Goal: Task Accomplishment & Management: Complete application form

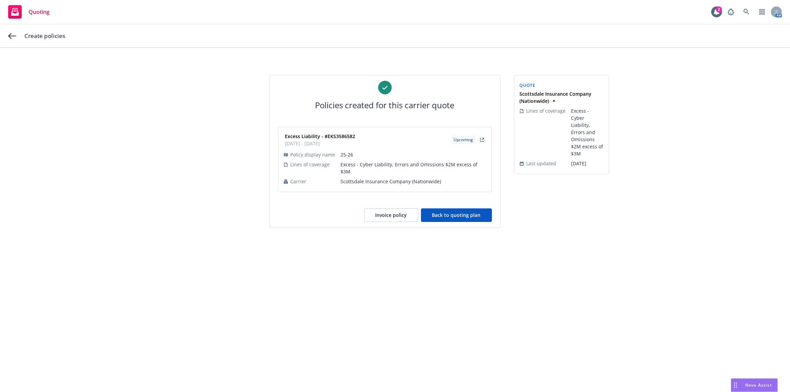
click at [480, 210] on button "Back to quoting plan" at bounding box center [456, 215] width 71 height 14
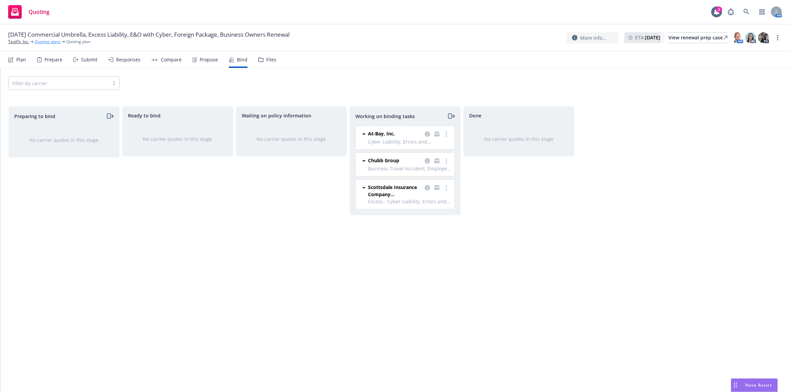
click at [39, 42] on link "Quoting plans" at bounding box center [48, 42] width 26 height 6
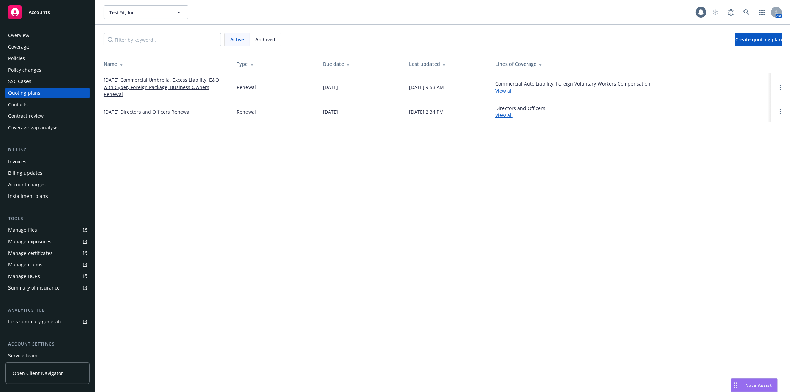
click at [125, 110] on link "08/26/25 Directors and Officers Renewal" at bounding box center [147, 111] width 87 height 7
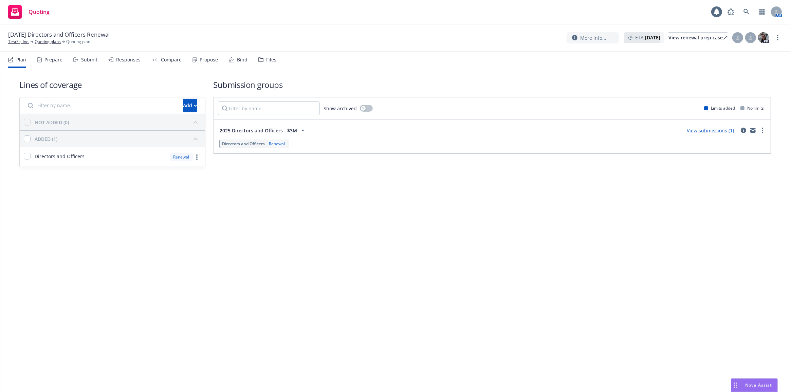
click at [206, 64] on div "Propose" at bounding box center [204, 60] width 25 height 16
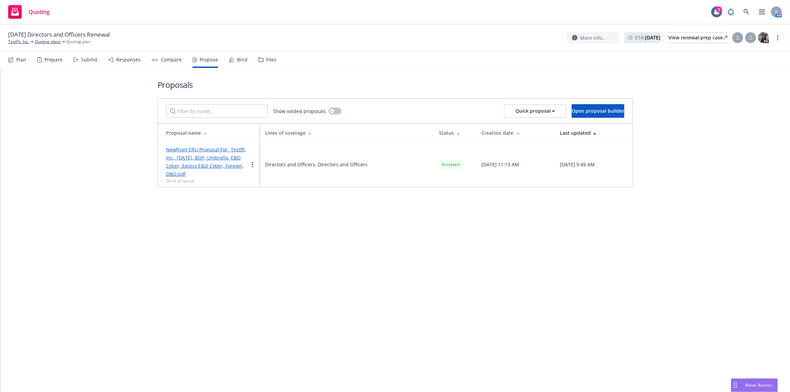
click at [231, 62] on icon at bounding box center [231, 62] width 5 height 0
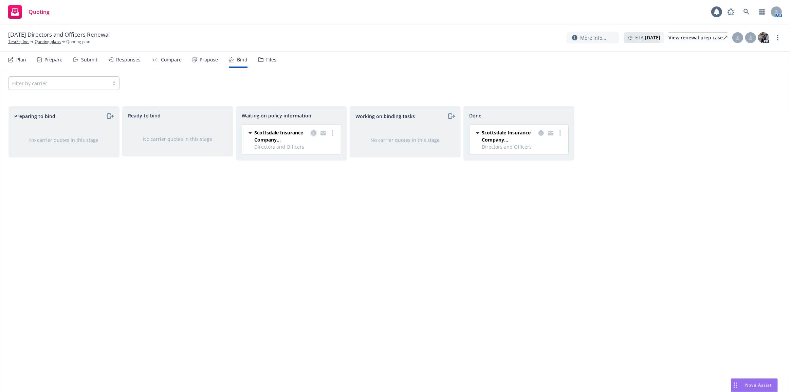
click at [313, 132] on icon "copy logging email" at bounding box center [313, 132] width 5 height 5
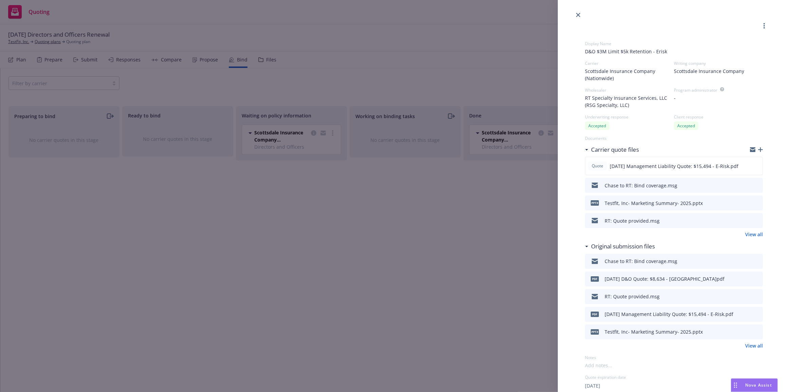
drag, startPoint x: 448, startPoint y: 193, endPoint x: 407, endPoint y: 186, distance: 41.4
click at [448, 193] on div "Display Name D&O $3M Limit $5k Retention - Erisk Carrier Scottsdale Insurance C…" at bounding box center [395, 196] width 790 height 392
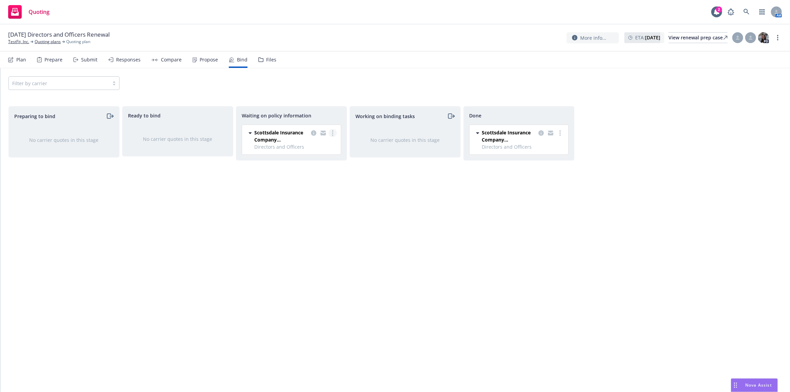
click at [332, 133] on circle "more" at bounding box center [332, 132] width 1 height 1
click at [330, 143] on link "Create policies" at bounding box center [305, 147] width 61 height 14
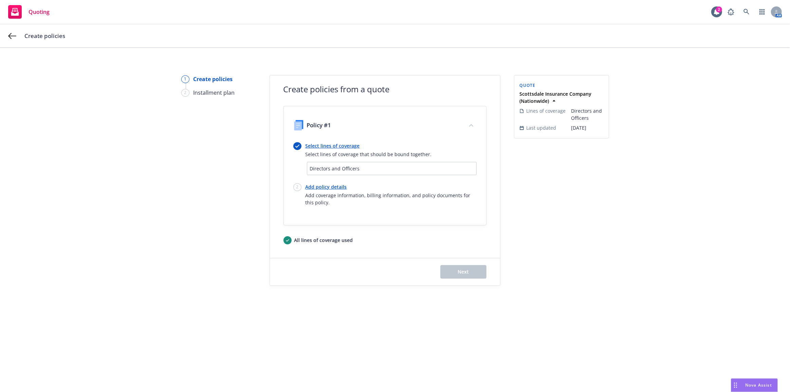
click at [338, 185] on link "Add policy details" at bounding box center [391, 186] width 171 height 7
select select "12"
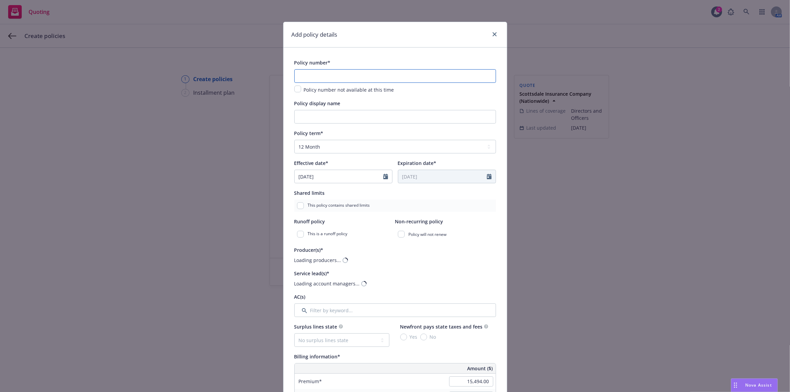
click at [335, 81] on input "text" at bounding box center [395, 76] width 202 height 14
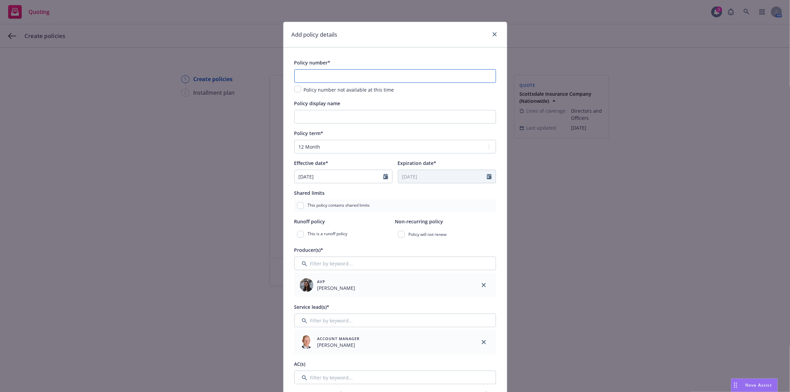
click at [309, 73] on input "text" at bounding box center [395, 76] width 202 height 14
paste input "EKI3586579"
type input "EKI3586579"
click at [315, 116] on input "Policy display name" at bounding box center [395, 117] width 202 height 14
type input "25-26"
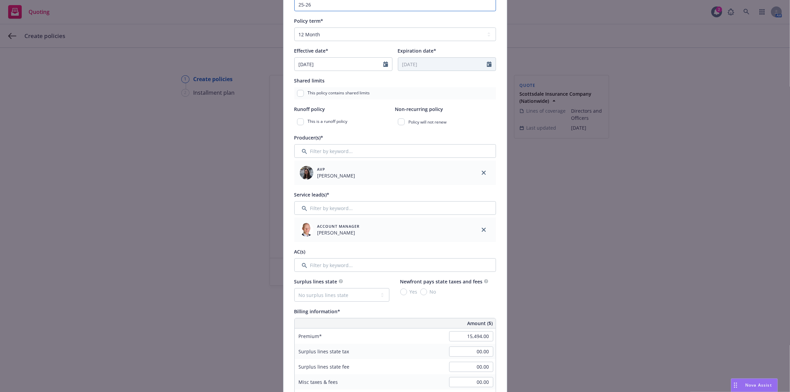
scroll to position [123, 0]
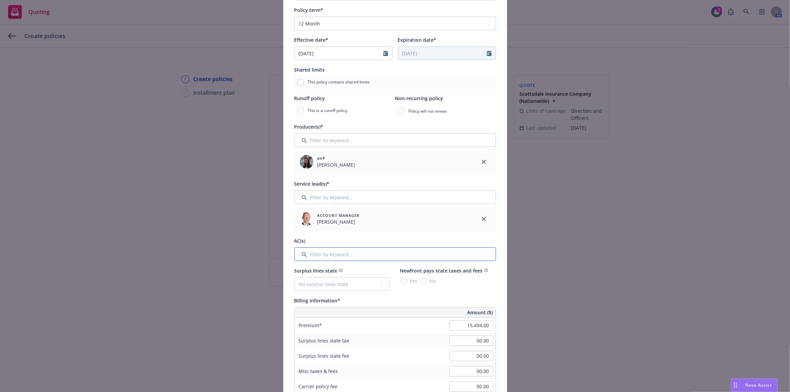
click at [322, 258] on input "Filter by keyword..." at bounding box center [395, 254] width 202 height 14
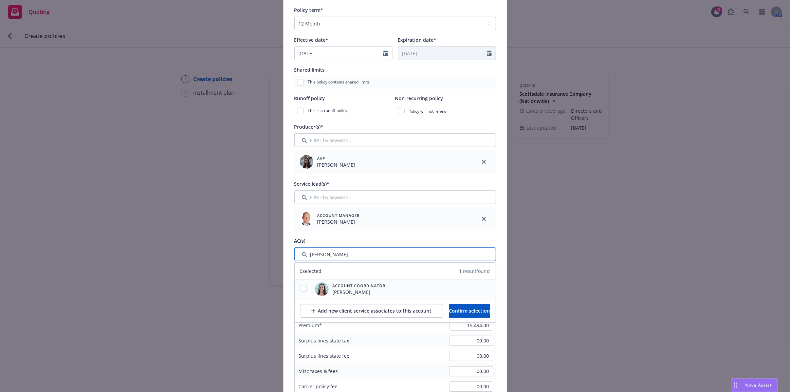
type input "[PERSON_NAME]"
click at [302, 290] on input "checkbox" at bounding box center [303, 288] width 7 height 7
checkbox input "true"
click at [467, 309] on span "Confirm selection" at bounding box center [469, 311] width 41 height 6
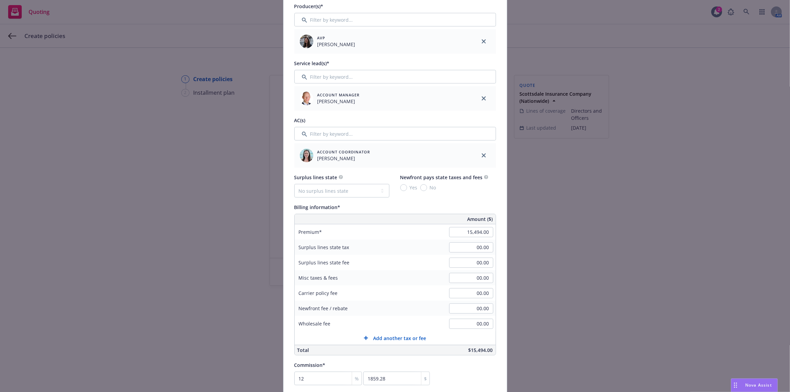
scroll to position [247, 0]
click at [463, 229] on input "15,494.00" at bounding box center [471, 229] width 44 height 10
type input "8,634.00"
type input "1036.08"
click at [462, 207] on div "Billing information*" at bounding box center [395, 204] width 202 height 8
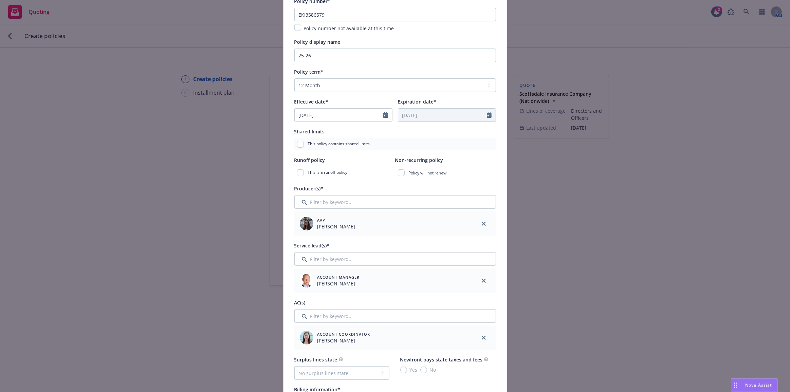
click at [553, 277] on div "Add policy details Policy number* EKI3586579 Policy number not available at thi…" at bounding box center [395, 196] width 790 height 392
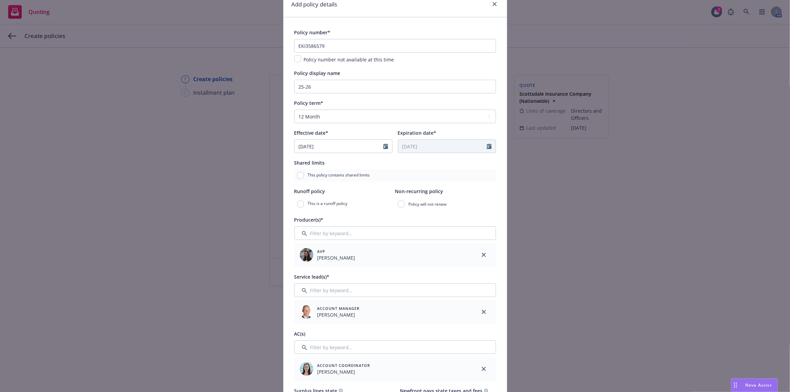
scroll to position [0, 0]
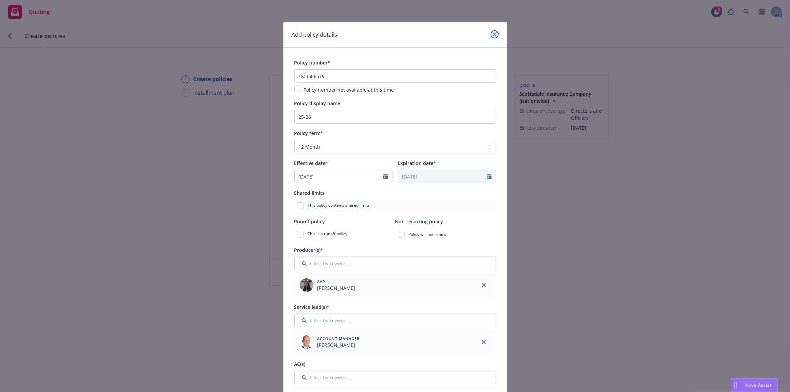
click at [493, 32] on icon "close" at bounding box center [495, 34] width 4 height 4
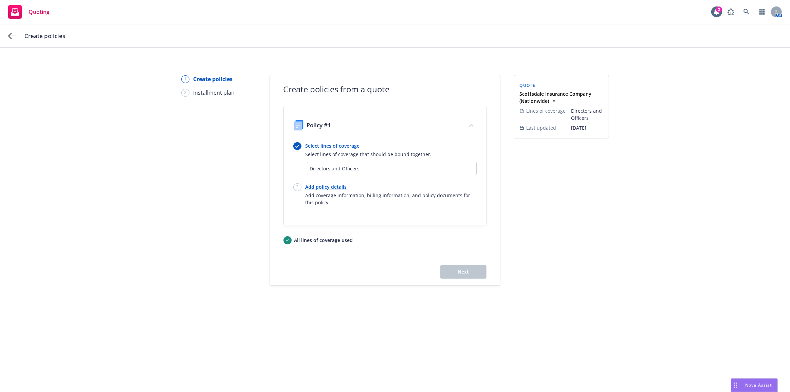
drag, startPoint x: 570, startPoint y: 48, endPoint x: 597, endPoint y: 56, distance: 27.6
click at [580, 51] on div "Quoting 2 AM Create policies 1 Create policies 2 Installment plan Create polici…" at bounding box center [395, 196] width 790 height 392
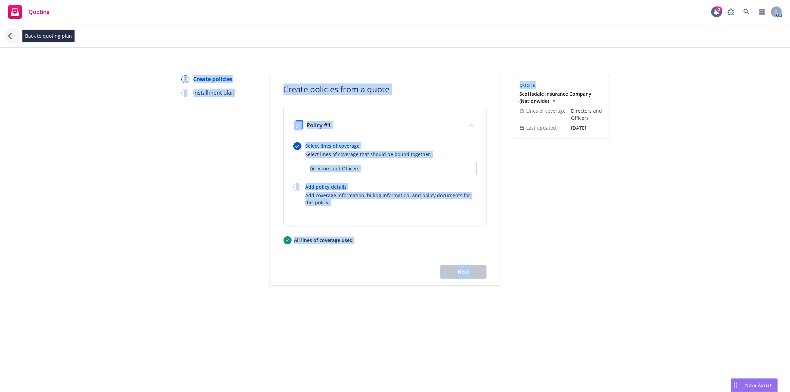
click at [14, 37] on icon at bounding box center [12, 36] width 8 height 8
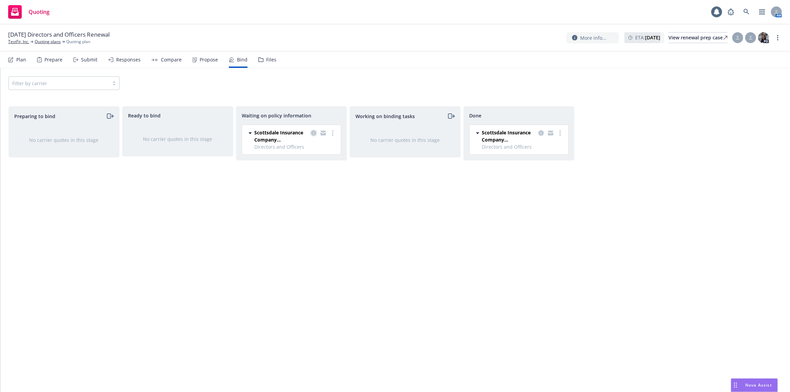
click at [310, 131] on link "copy logging email" at bounding box center [314, 133] width 8 height 8
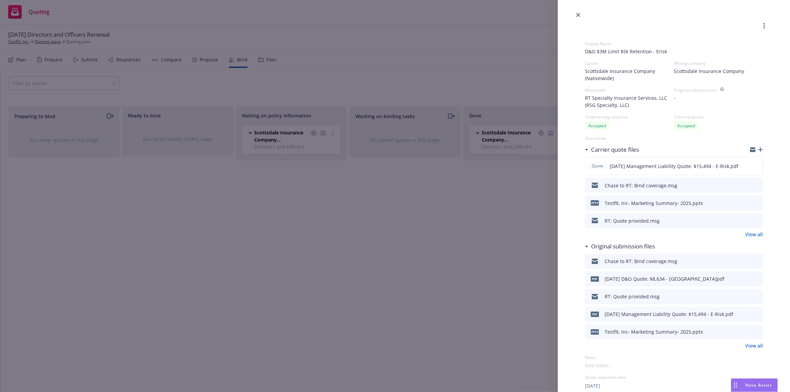
click at [758, 151] on icon "button" at bounding box center [760, 149] width 5 height 5
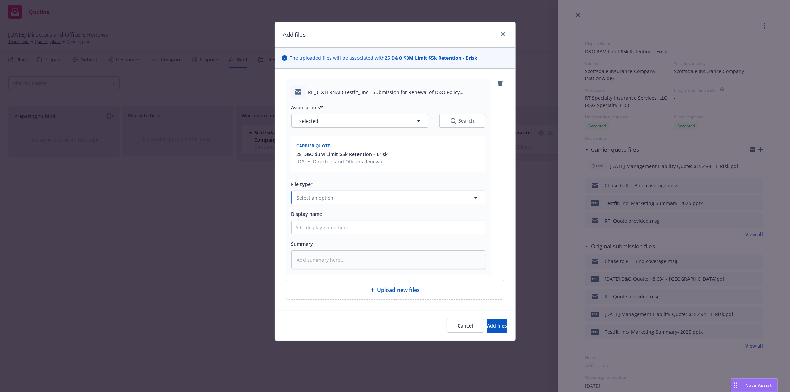
click at [399, 197] on button "Select an option" at bounding box center [388, 198] width 194 height 14
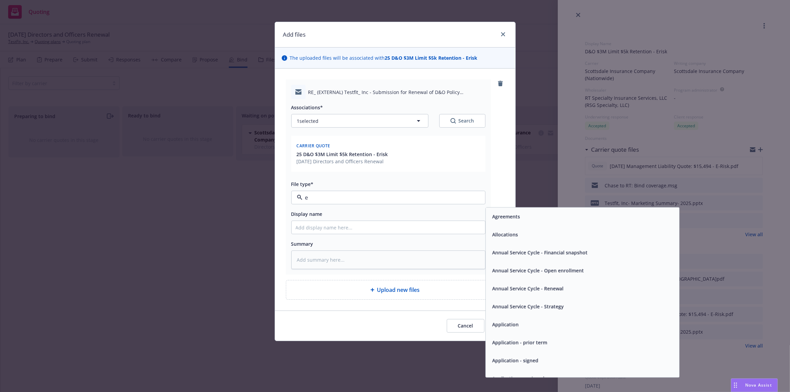
type input "em"
click at [531, 235] on div "Email" at bounding box center [582, 235] width 185 height 10
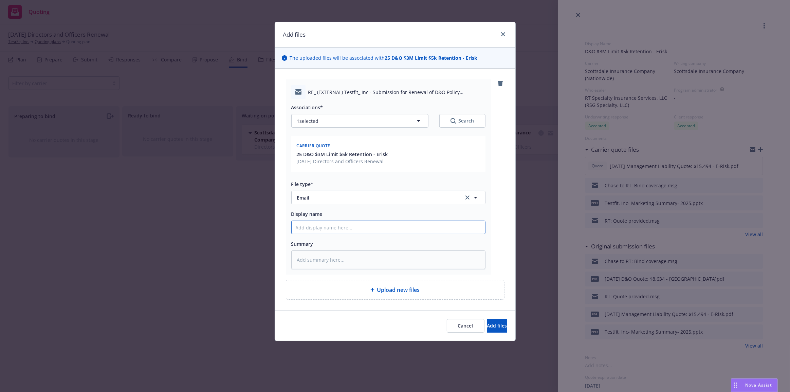
click at [470, 224] on input "Display name" at bounding box center [389, 227] width 194 height 13
type textarea "x"
type input "R"
type textarea "x"
type input "RT"
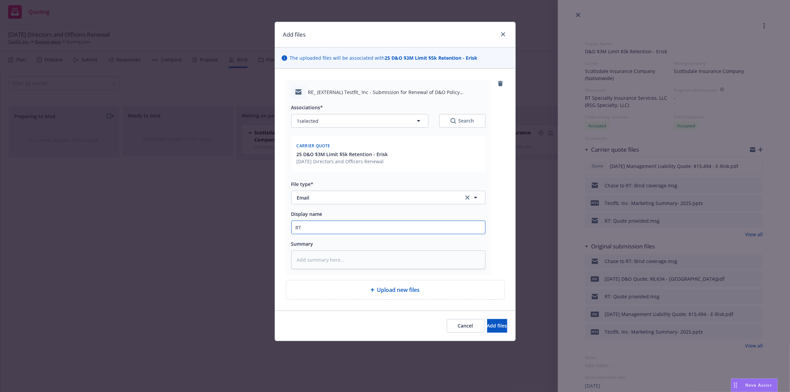
type textarea "x"
type input "RT:"
type textarea "x"
type input "RT:"
type textarea "x"
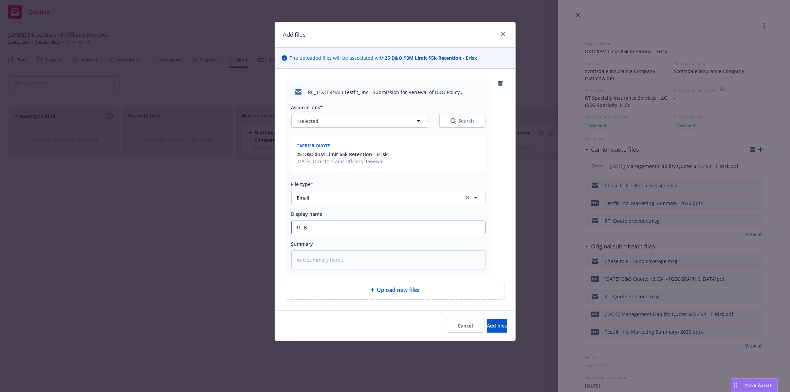
type input "RT: BI"
type textarea "x"
type input "RT: BIn"
type textarea "x"
type input "RT: BInd"
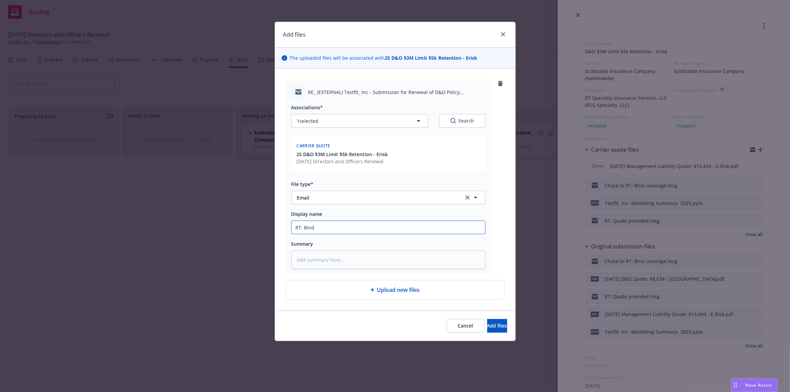
type textarea "x"
type input "RT: BIn"
type textarea "x"
type input "RT: BI"
type textarea "x"
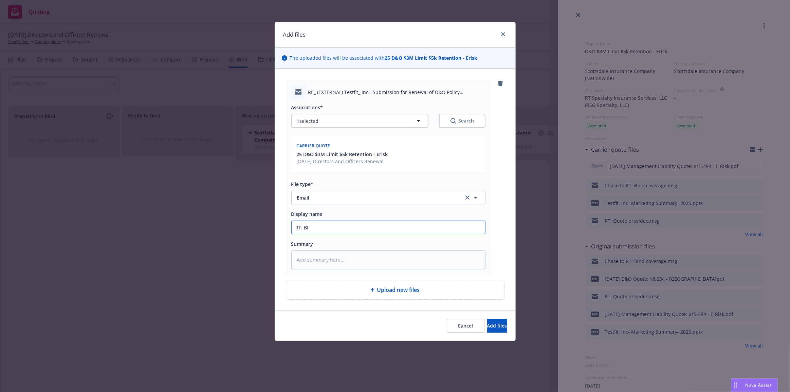
type input "RT: B"
type textarea "x"
type input "RT:"
type textarea "x"
type input "RT: P"
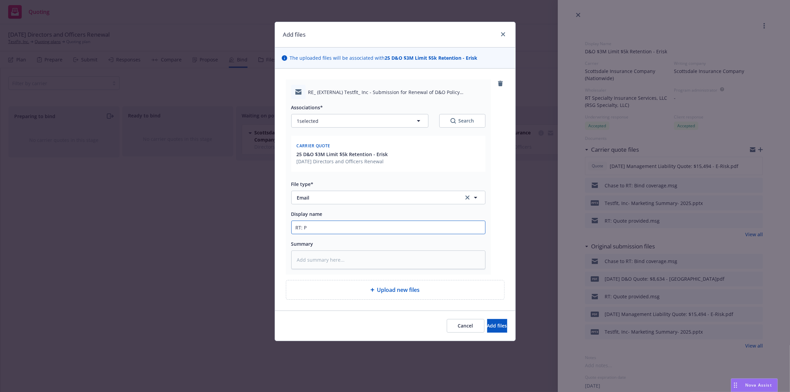
type textarea "x"
type input "RT: Po"
type textarea "x"
type input "RT: Pol"
type textarea "x"
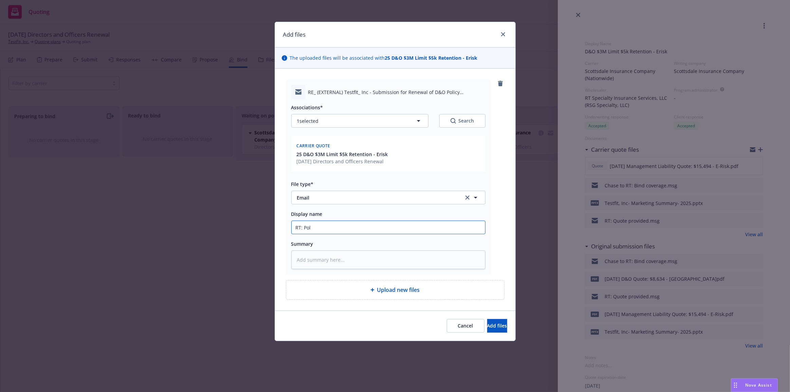
type input "RT: Poli"
type textarea "x"
type input "RT: Polic"
type textarea "x"
type input "RT: Policy"
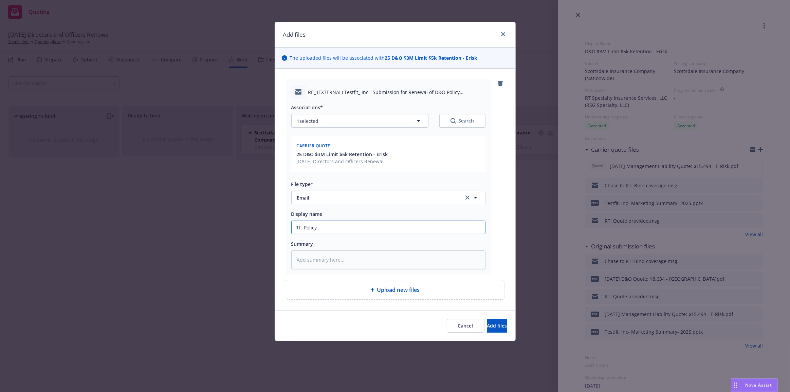
type textarea "x"
type input "RT: Policy d"
type textarea "x"
type input "RT: Policy do"
type textarea "x"
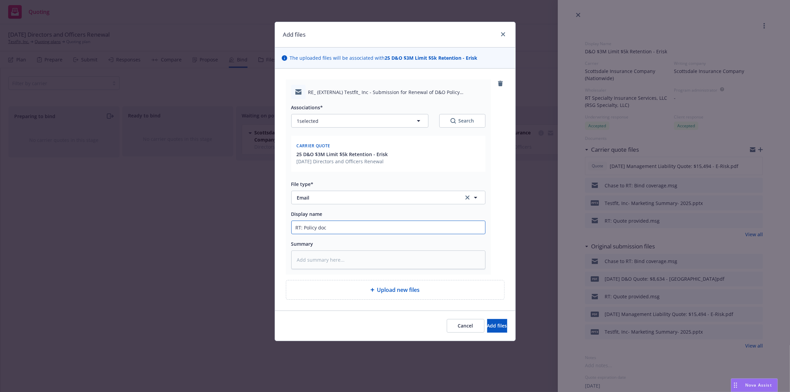
type input "RT: Policy docs"
type textarea "x"
type input "RT: Policy docs"
type textarea "x"
type input "RT: Policy docs p"
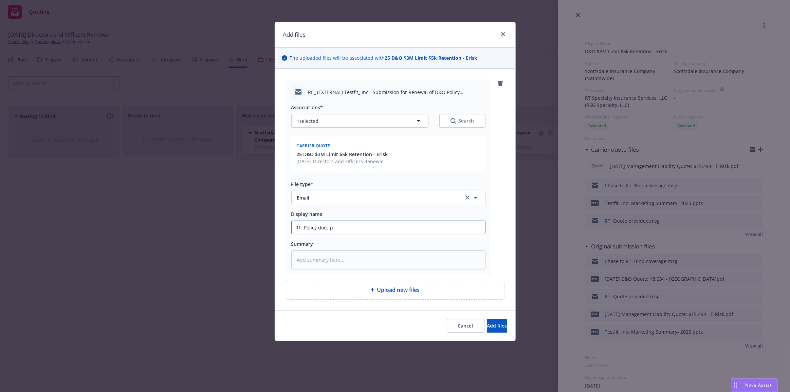
type textarea "x"
type input "RT: Policy docs pr"
type textarea "x"
type input "RT: Policy docs pro"
type textarea "x"
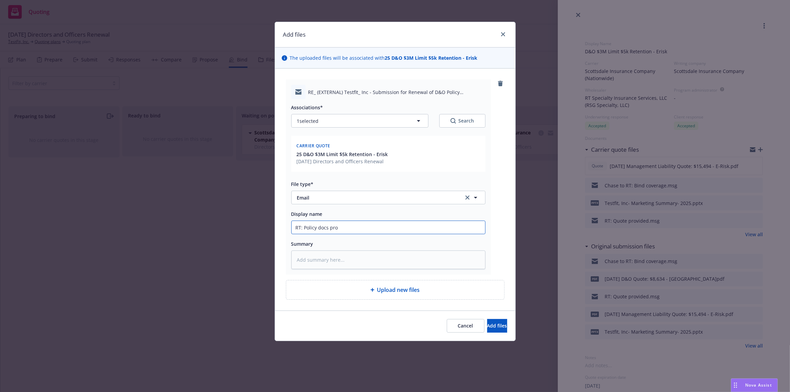
type input "RT: Policy docs prov"
type textarea "x"
type input "RT: Policy docs provi"
type textarea "x"
type input "RT: Policy docs provid"
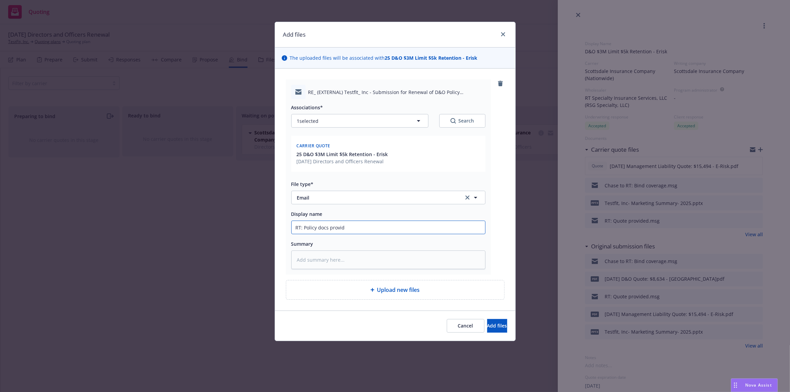
type textarea "x"
type input "RT: Policy docs provide"
type textarea "x"
type input "RT: Policy docs provided"
click at [487, 319] on button "Add files" at bounding box center [497, 326] width 20 height 14
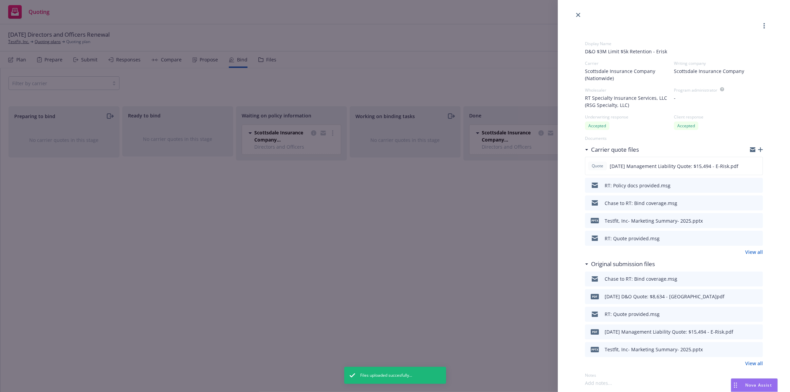
click at [758, 150] on icon "button" at bounding box center [760, 149] width 5 height 5
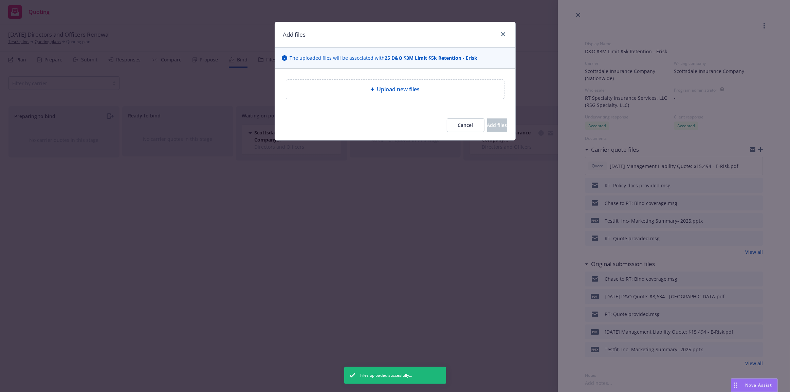
type textarea "x"
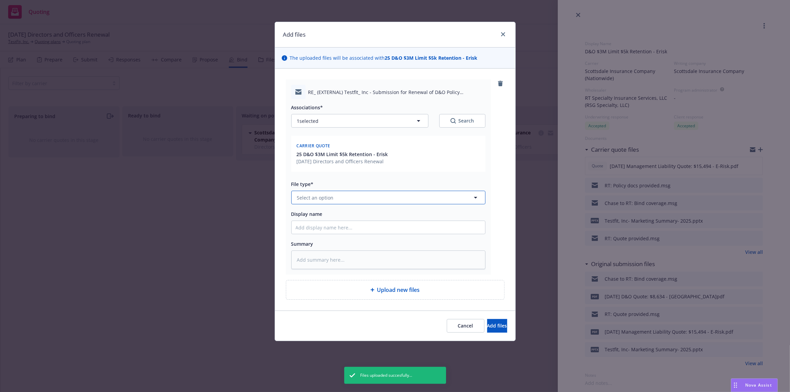
click at [414, 194] on button "Select an option" at bounding box center [388, 198] width 194 height 14
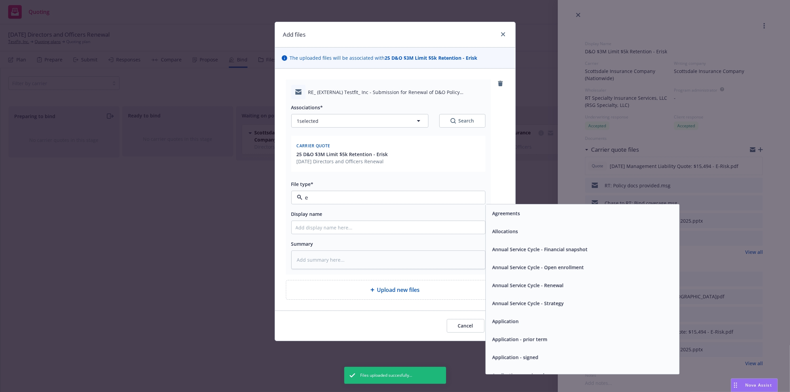
type input "em"
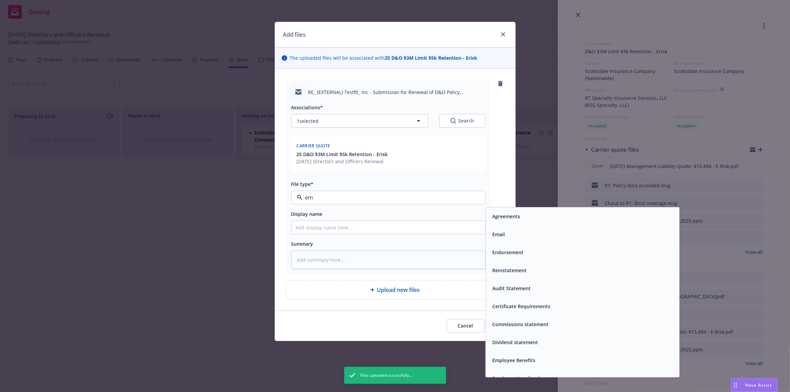
click at [497, 237] on span "Email" at bounding box center [498, 234] width 13 height 7
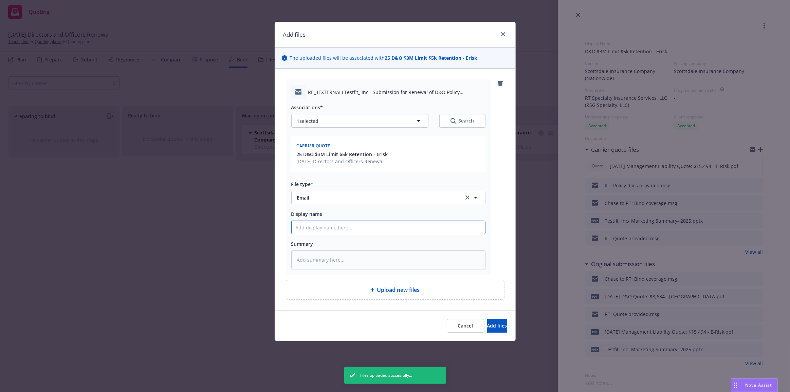
click at [470, 231] on input "Display name" at bounding box center [389, 227] width 194 height 13
type textarea "x"
type input "C"
type textarea "x"
type input "Ch"
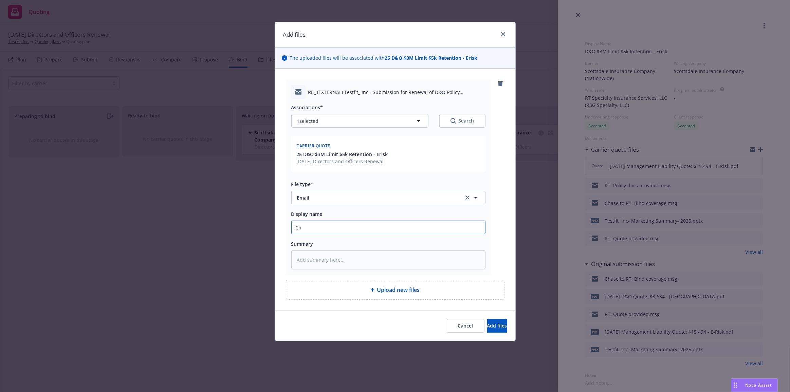
type textarea "x"
type input "Cha"
type textarea "x"
type input "[PERSON_NAME]"
type textarea "x"
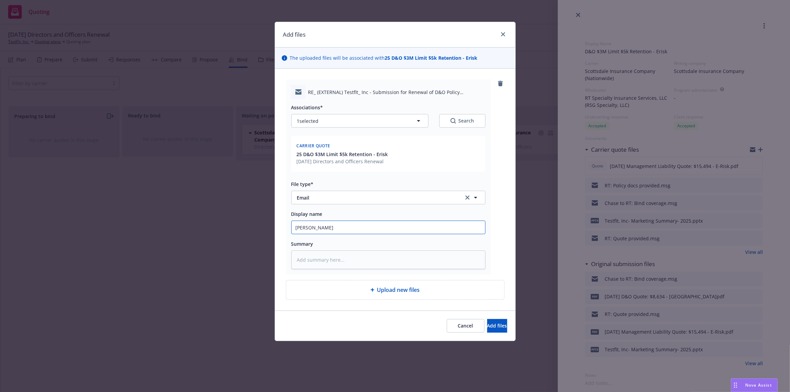
type input "Chase"
type textarea "x"
type input "Chase:"
type textarea "x"
type input "Chase: R"
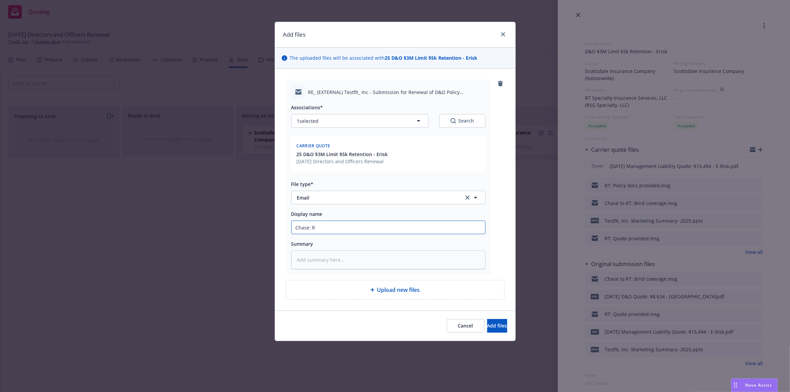
type textarea "x"
type input "Chase: Re"
type textarea "x"
type input "Chase: Req"
type textarea "x"
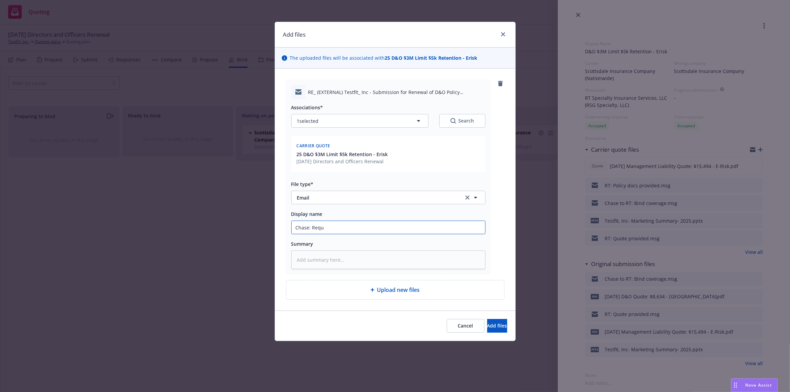
type input "Chase: Reque"
type textarea "x"
type input "Chase: Reques"
type textarea "x"
type input "Chase: Request"
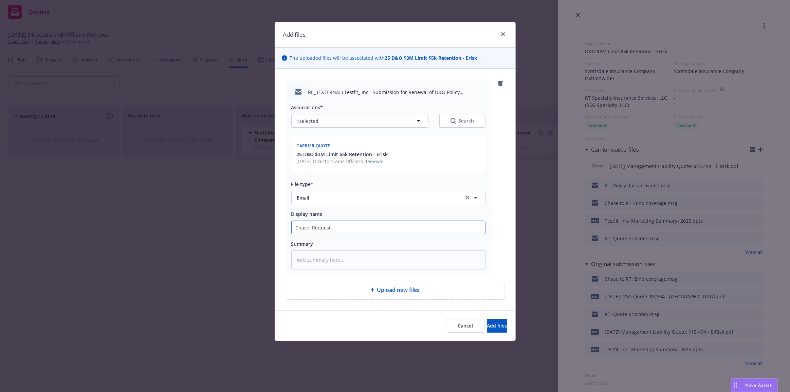
type textarea "x"
type input "Chase: Request t"
type textarea "x"
type input "Chase: Request to"
type textarea "x"
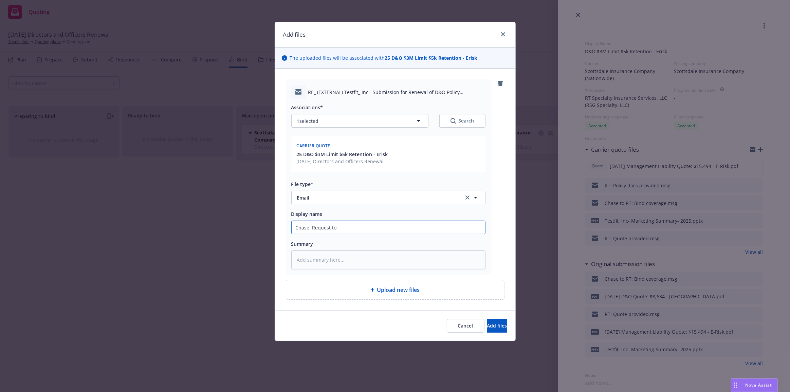
type input "Chase: Request to"
type textarea "x"
type input "Chase: Request to r"
type textarea "x"
type input "Chase: Request to re"
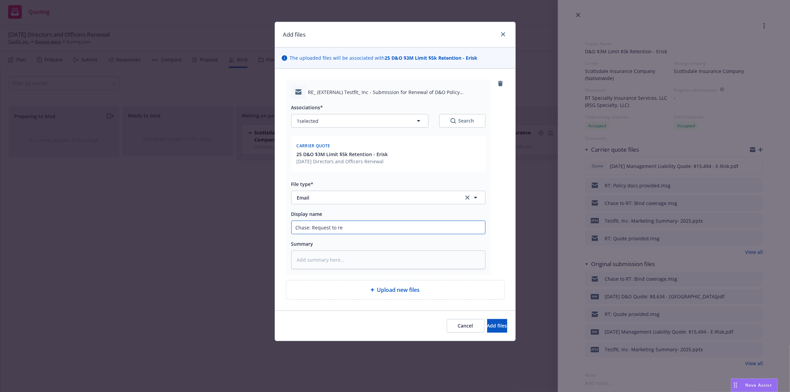
type textarea "x"
type input "Chase: Request to rev"
type textarea "x"
type input "Chase: Request to revi"
type textarea "x"
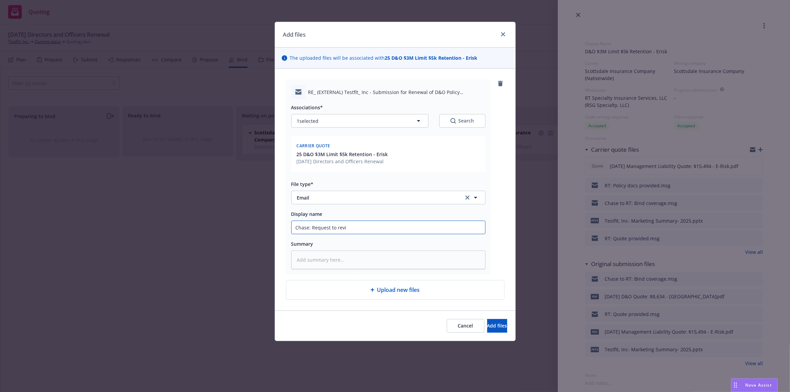
type input "Chase: Request to [PERSON_NAME]"
type textarea "x"
type input "Chase: Request to revise"
type textarea "x"
type input "Chase: Request to"
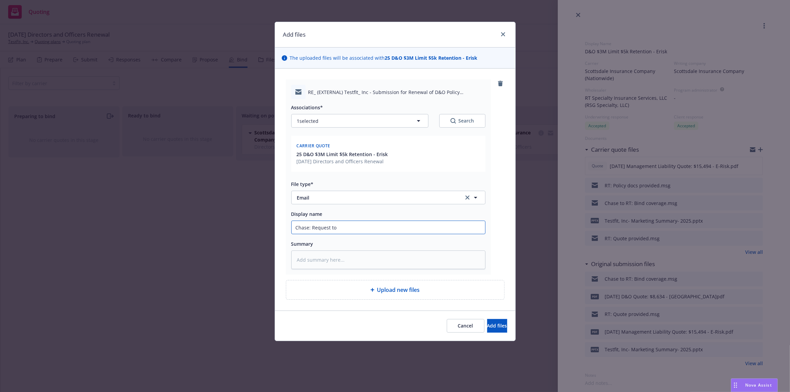
type textarea "x"
type input "Chase: Request"
type textarea "x"
type input "Chase:"
type textarea "x"
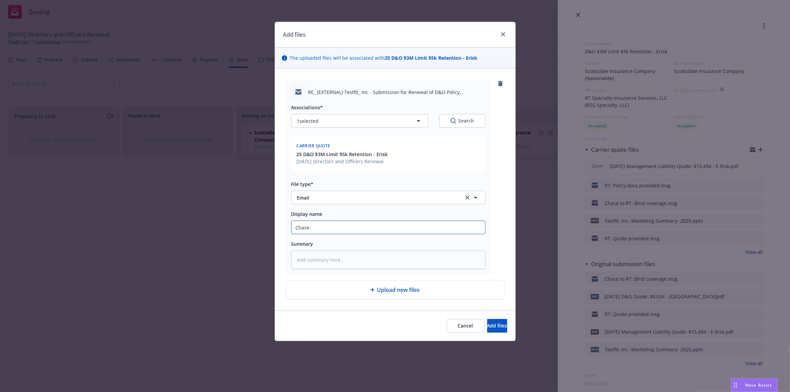
type input "Chase: P"
type textarea "x"
type input "Chase: Po"
type textarea "x"
type input "Chase: Pol"
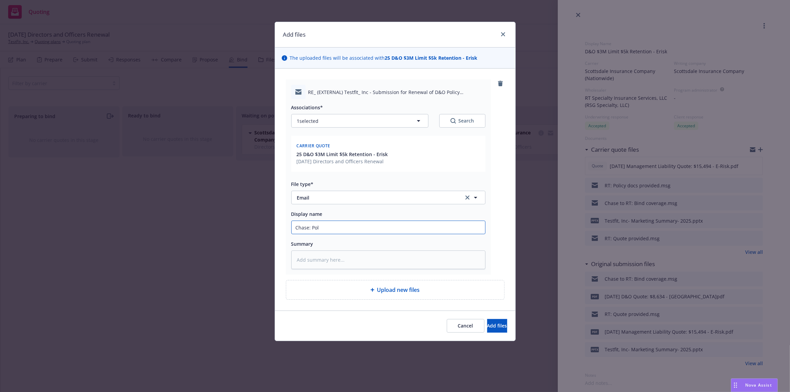
type textarea "x"
type input "Chase: Poli"
type textarea "x"
type input "Chase: Polic"
type textarea "x"
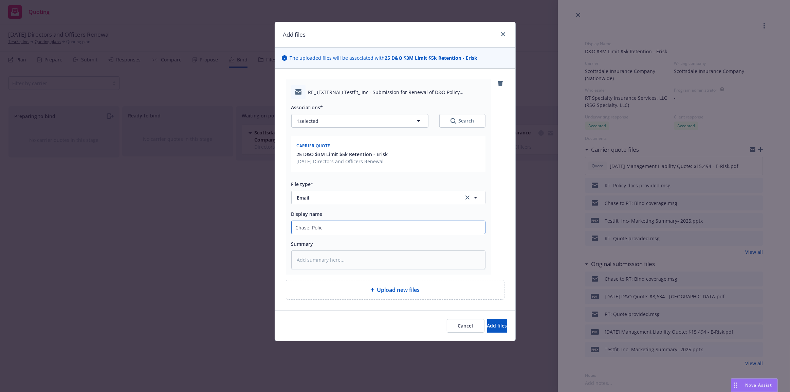
type input "Chase: Policy"
type textarea "x"
type input "Chase: Policy"
type textarea "x"
type input "Chase: Policy i"
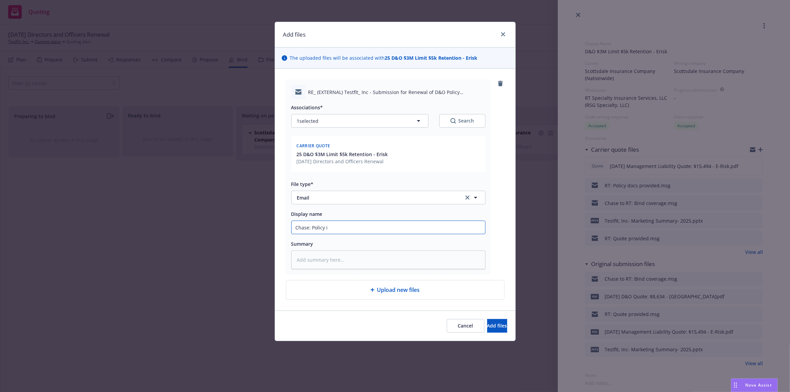
type textarea "x"
type input "Chase: Policy in"
type textarea "x"
type input "Chase: Policy inc"
type textarea "x"
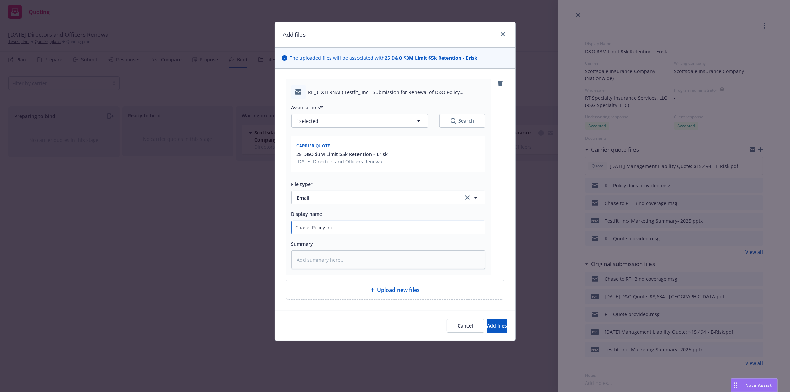
type input "Chase: Policy inco"
type textarea "x"
type input "Chase: Policy incor"
type textarea "x"
type input "Chase: Policy incorre"
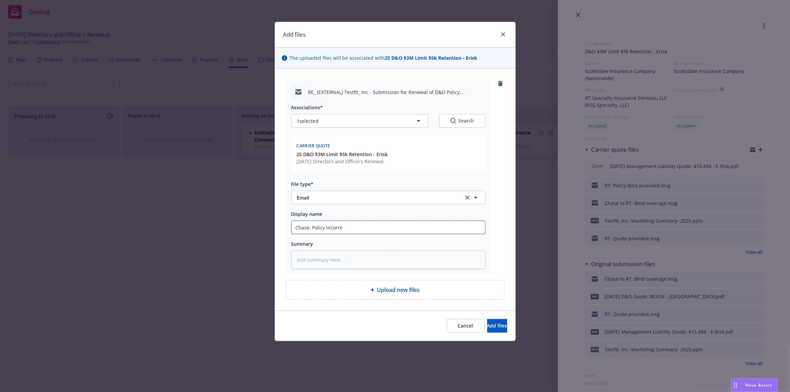
type textarea "x"
type input "Chase: Policy incorrec"
type textarea "x"
type input "Chase: Policy incorrect"
type textarea "x"
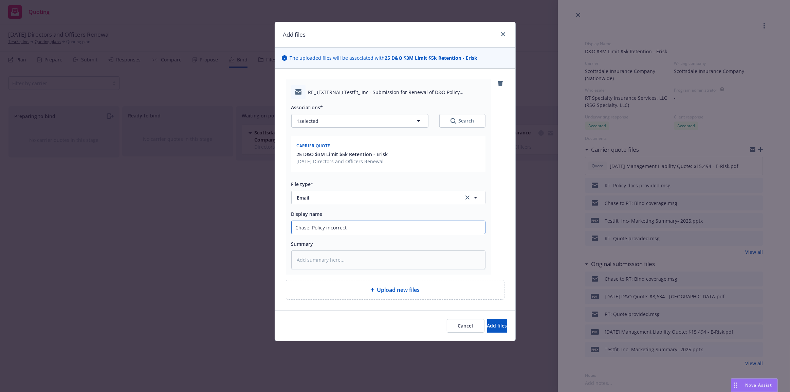
type input "Chase: Policy incorrectl"
type textarea "x"
type input "Chase: Policy incorrectly"
type textarea "x"
type input "Chase: Policy incorrectly"
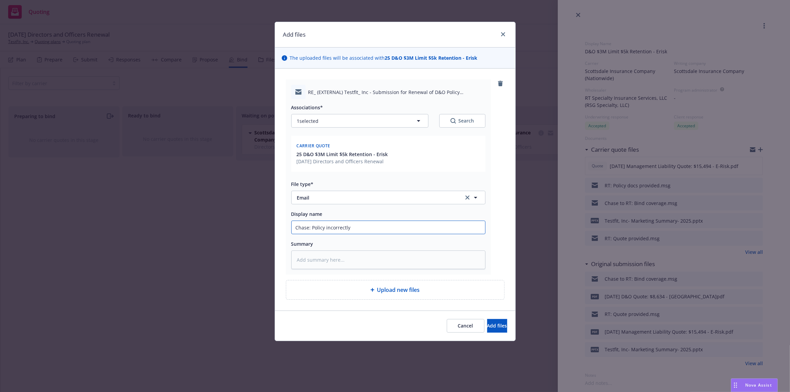
type textarea "x"
type input "Chase: Policy incorrectly i"
type textarea "x"
type input "Chase: Policy incorrectly is"
type textarea "x"
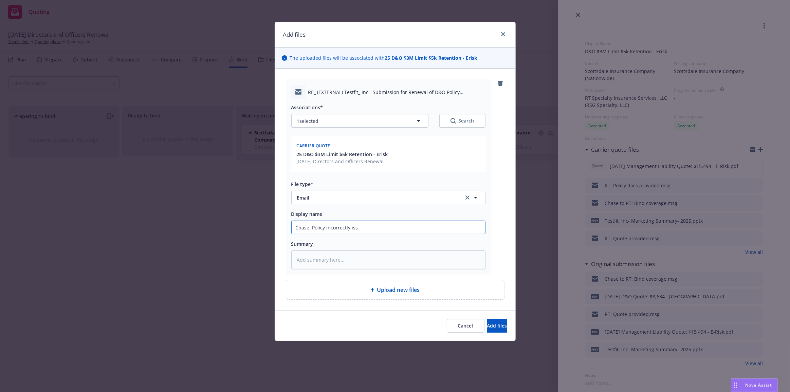
type input "Chase: Policy incorrectly issu"
type textarea "x"
type input "Chase: Policy incorrectly issue"
type textarea "x"
type input "Chase: Policy incorrectly issued"
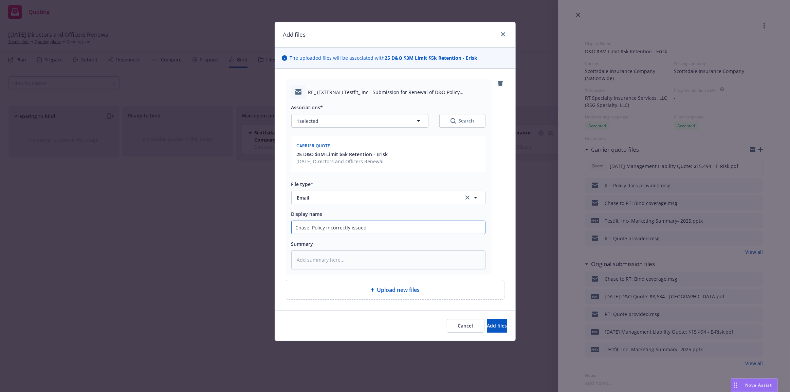
type textarea "x"
type input "Chase: Policy incorrectly issued"
type textarea "x"
type input "Chase: Policy incorrectly issued w"
type textarea "x"
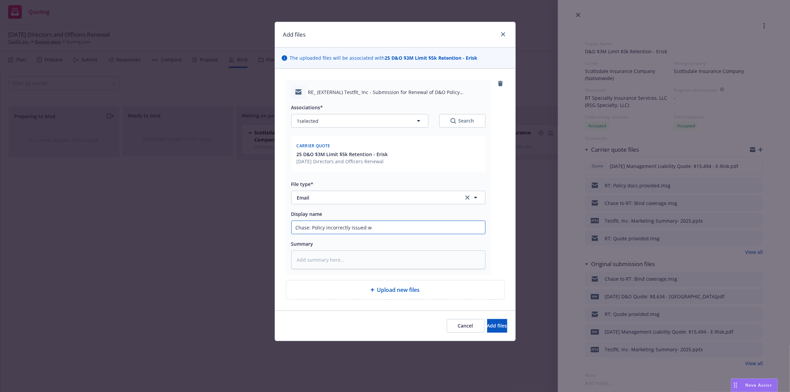
type input "Chase: Policy incorrectly issued wi"
type textarea "x"
type input "Chase: Policy incorrectly issued wit"
type textarea "x"
type input "Chase: Policy incorrectly issued with"
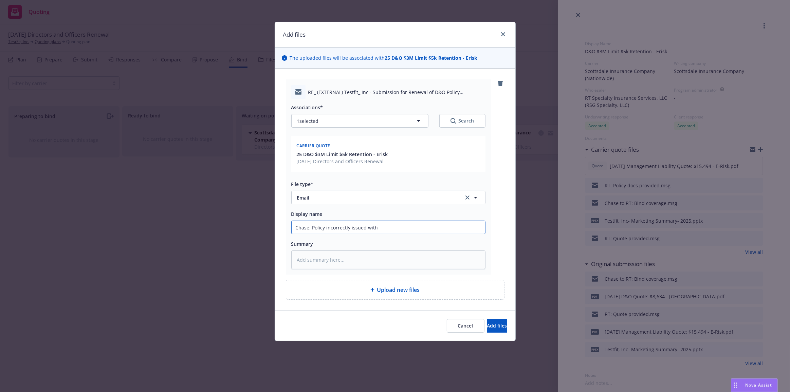
type textarea "x"
type input "Chase: Policy incorrectly issued with"
type textarea "x"
type input "Chase: Policy incorrectly issued with t"
type textarea "x"
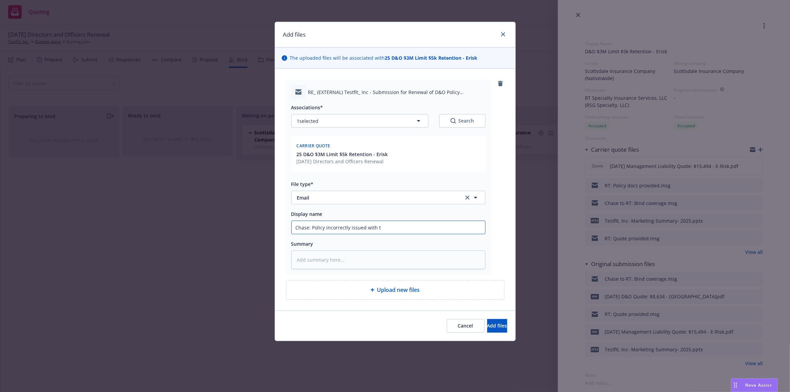
type input "Chase: Policy incorrectly issued with th"
type textarea "x"
type input "Chase: Policy incorrectly issued with the"
type textarea "x"
type input "Chase: Policy incorrectly issued with the"
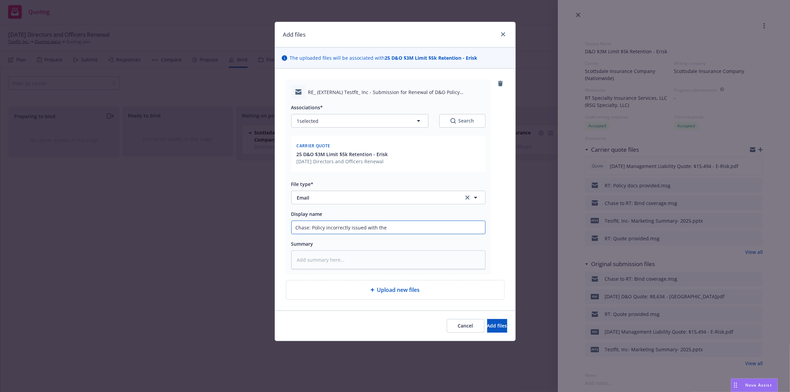
type textarea "x"
type input "Chase: Policy incorrectly issued with the $"
type textarea "x"
type input "Chase: Policy incorrectly issued with the $1"
type textarea "x"
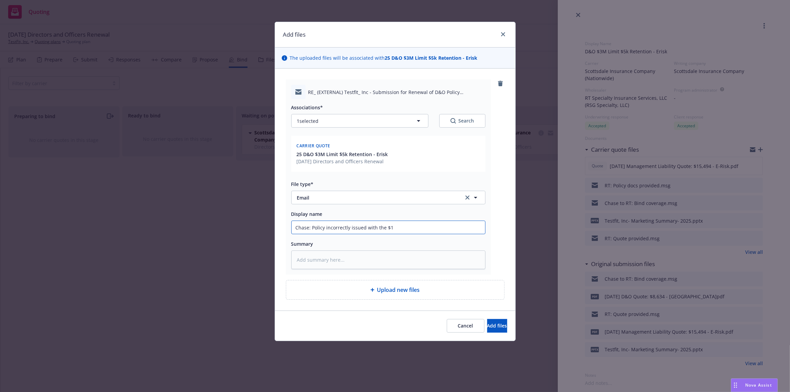
type input "Chase: Policy incorrectly issued with the $15"
type textarea "x"
type input "Chase: Policy incorrectly issued with the $15k"
type textarea "x"
type input "Chase: Policy incorrectly issued with the $15k"
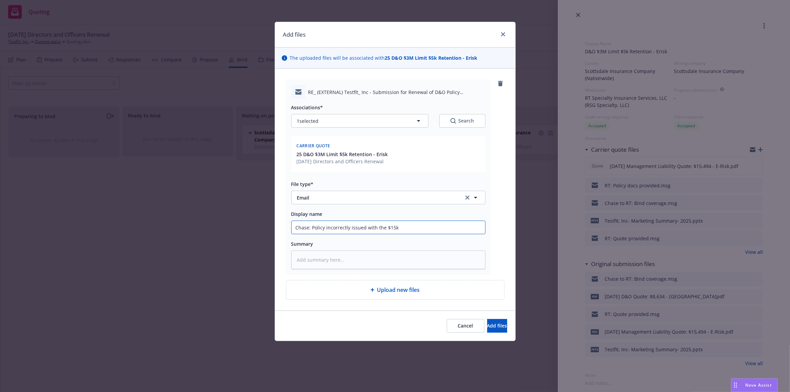
type textarea "x"
type input "Chase: Policy incorrectly issued with the $15k r"
type textarea "x"
type input "Chase: Policy incorrectly issued with the $15k re"
type textarea "x"
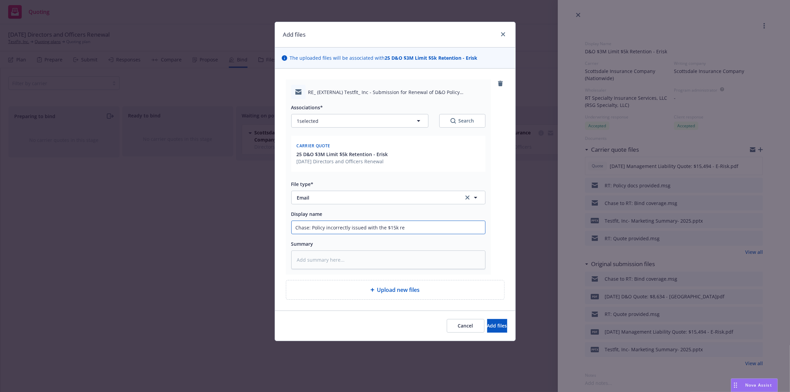
type input "Chase: Policy incorrectly issued with the $15k ret"
type textarea "x"
click at [487, 325] on span "Add files" at bounding box center [497, 326] width 20 height 6
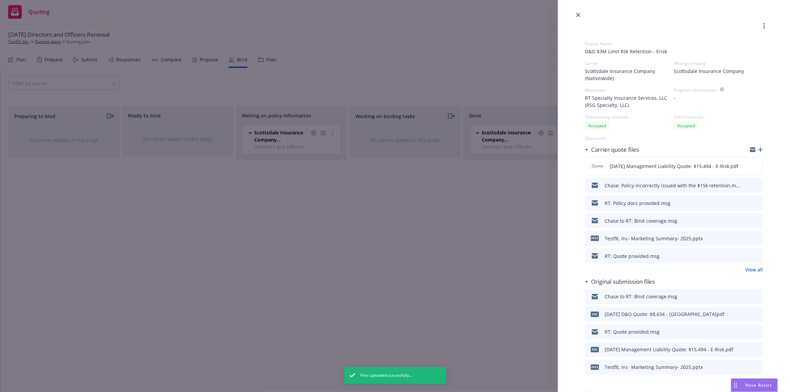
click at [460, 306] on div "Display Name D&O $3M Limit $5k Retention - Erisk Carrier Scottsdale Insurance C…" at bounding box center [395, 196] width 790 height 392
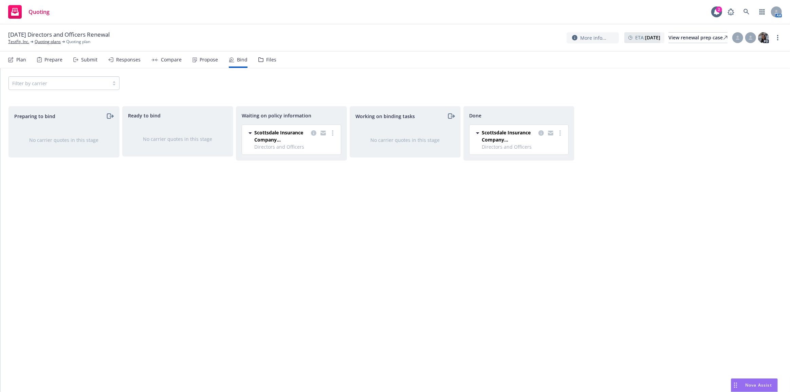
click at [634, 238] on div "Preparing to bind No carrier quotes in this stage Ready to bind No carrier quot…" at bounding box center [394, 242] width 773 height 272
click at [743, 11] on link at bounding box center [747, 12] width 14 height 14
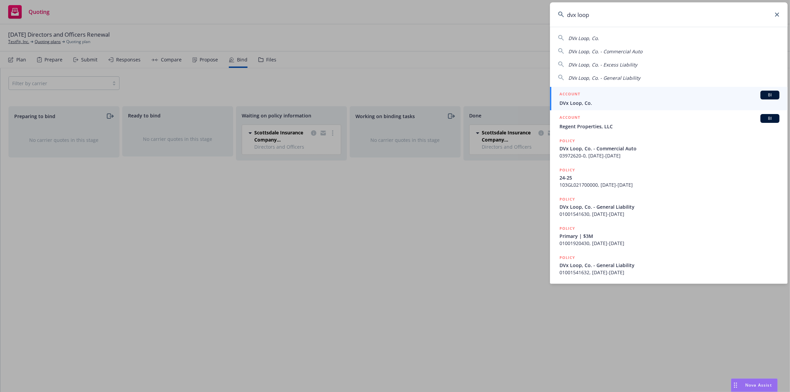
click at [691, 103] on span "DVx Loop, Co." at bounding box center [669, 102] width 220 height 7
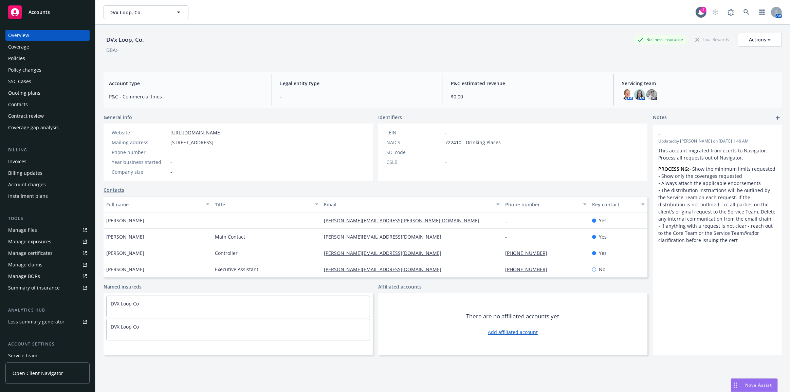
click at [51, 61] on div "Policies" at bounding box center [47, 58] width 79 height 11
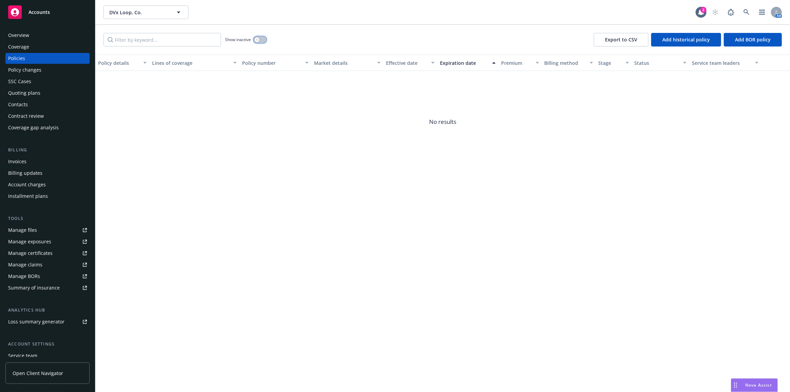
click at [255, 39] on div "button" at bounding box center [257, 39] width 5 height 5
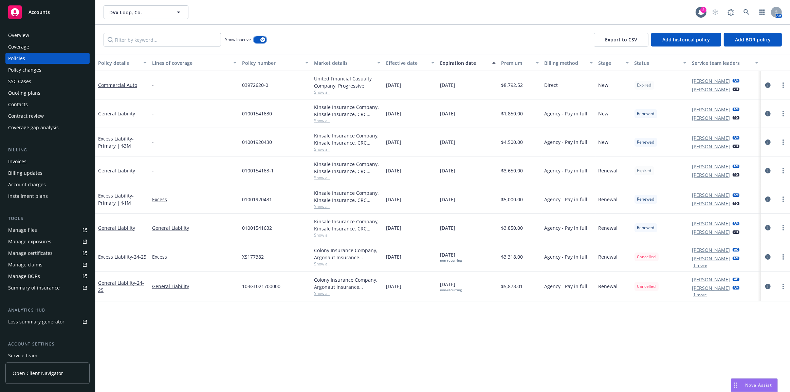
click at [257, 39] on button "button" at bounding box center [260, 39] width 13 height 7
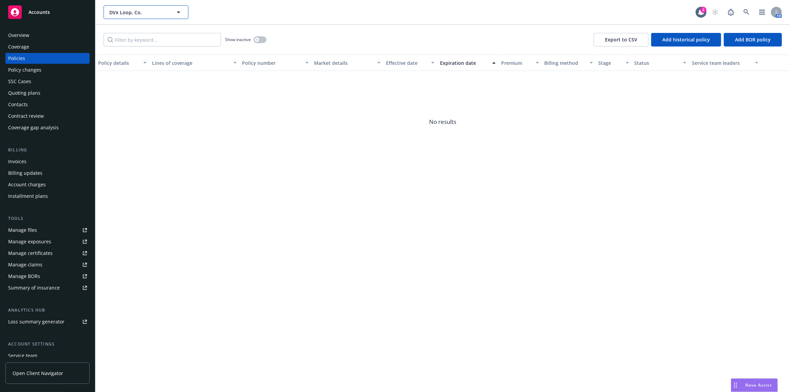
click at [188, 12] on button "DVx Loop, Co." at bounding box center [146, 12] width 85 height 14
type input "cognition controls"
click at [169, 25] on div "Cognition Controls Co. Type Commercial FEIN 87-3820711" at bounding box center [146, 31] width 84 height 18
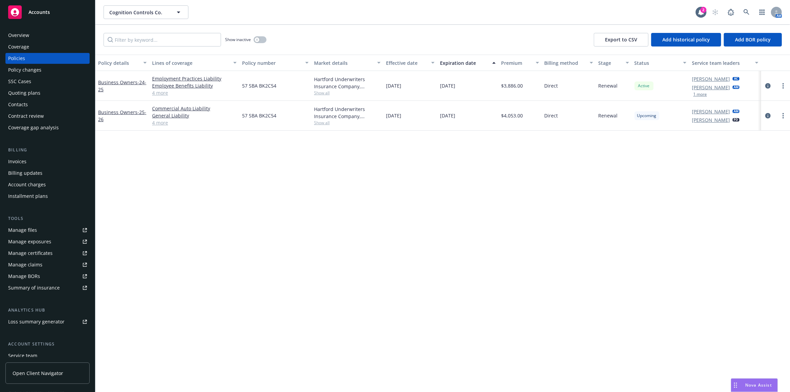
click at [69, 39] on div "Overview" at bounding box center [47, 35] width 79 height 11
